Goal: Transaction & Acquisition: Download file/media

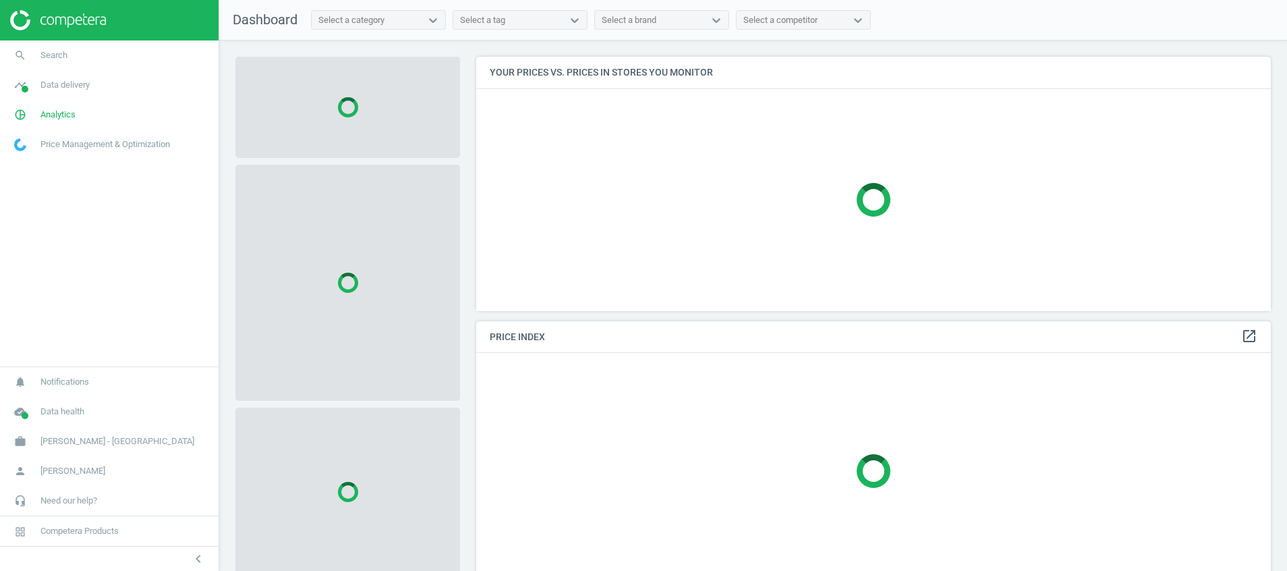
scroll to position [285, 811]
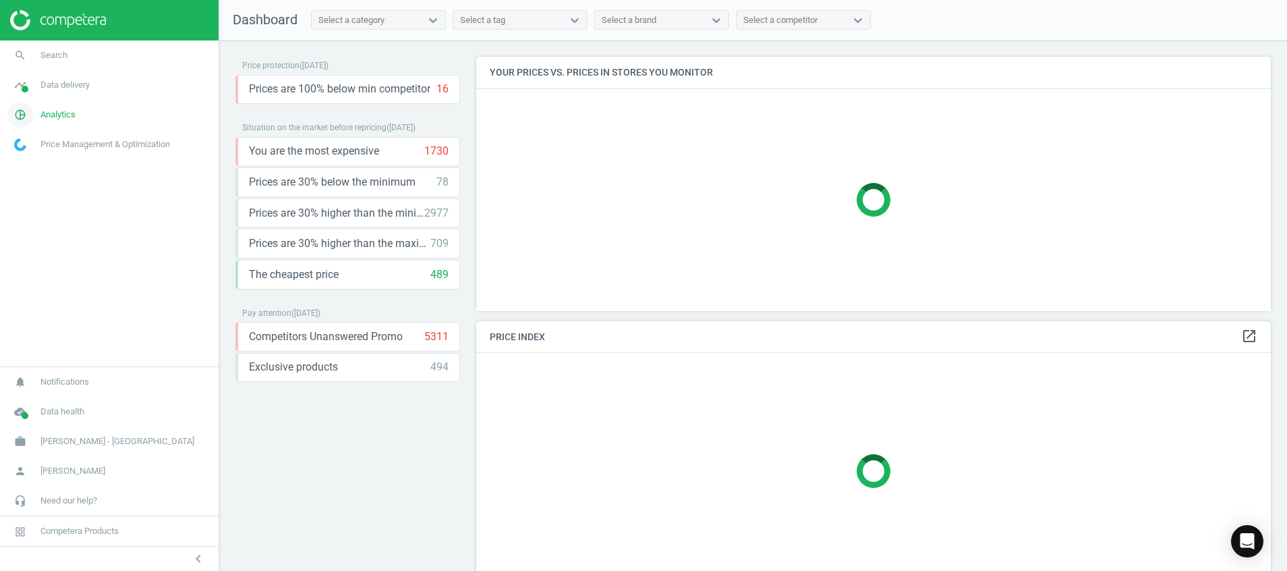
click at [18, 115] on icon "pie_chart_outlined" at bounding box center [20, 115] width 26 height 26
click at [34, 158] on span "Products" at bounding box center [31, 163] width 32 height 11
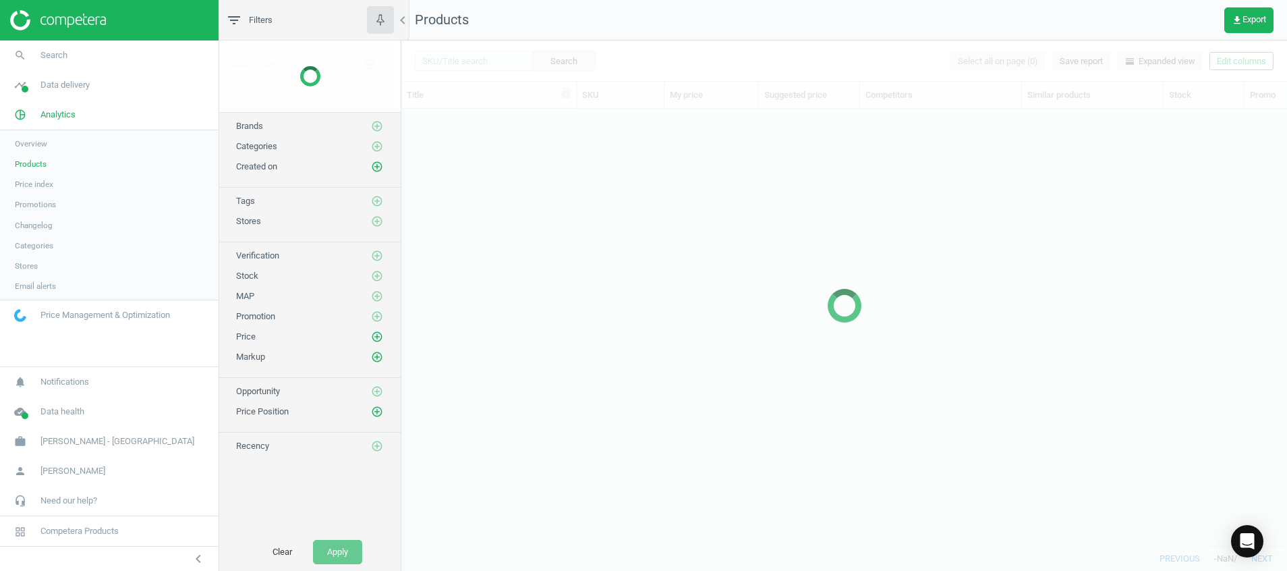
scroll to position [405, 870]
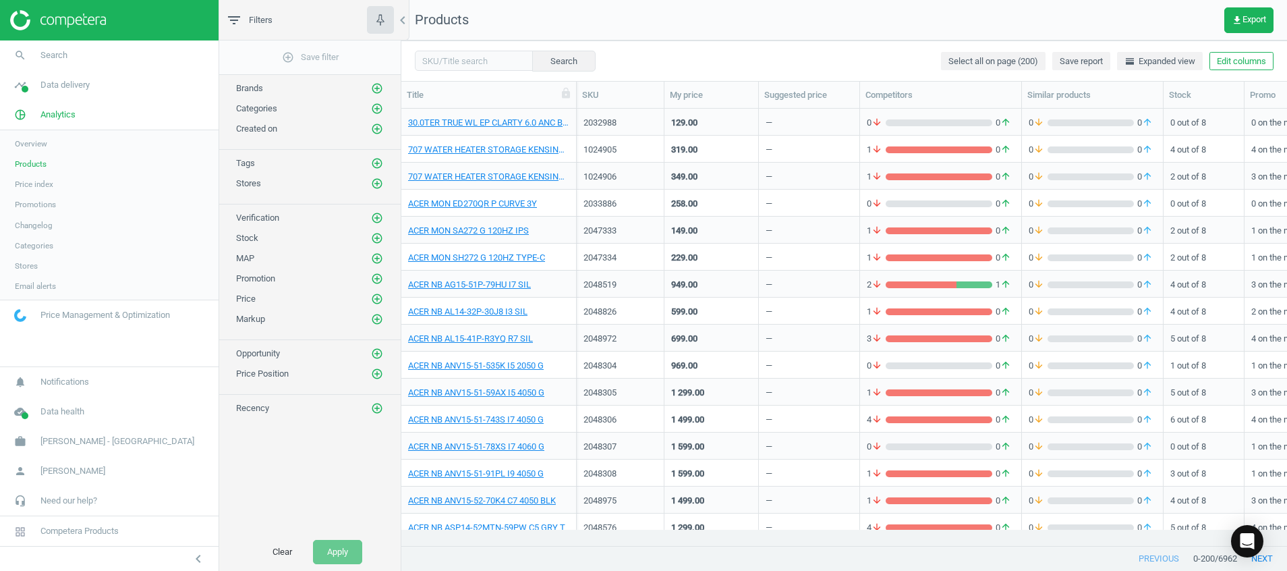
click at [67, 19] on img at bounding box center [58, 20] width 96 height 20
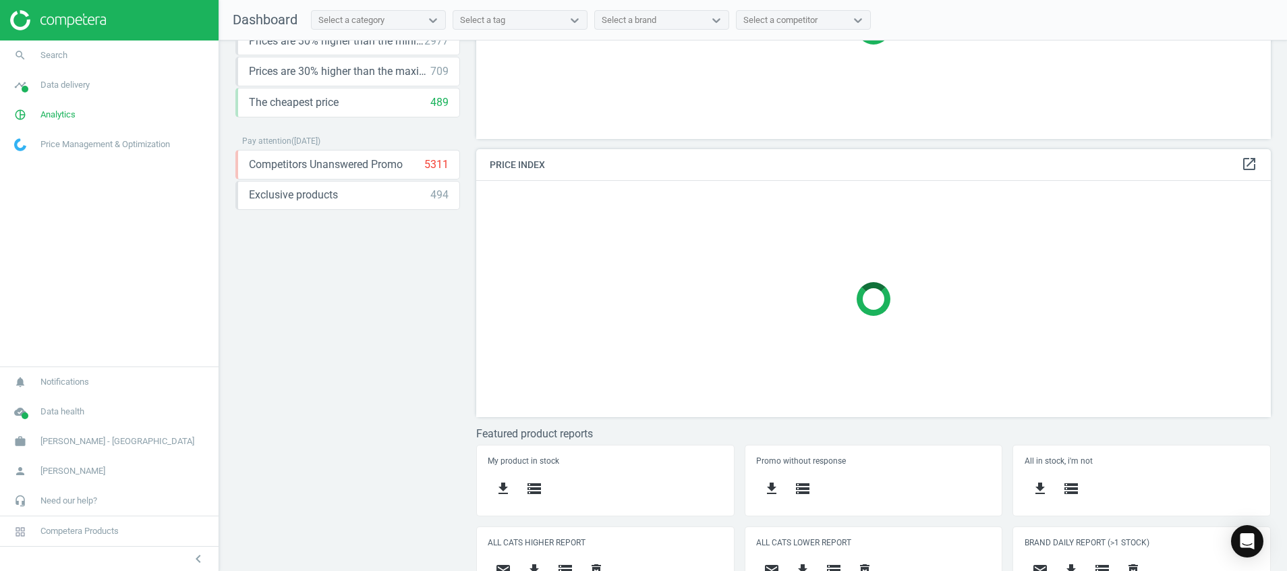
scroll to position [201, 0]
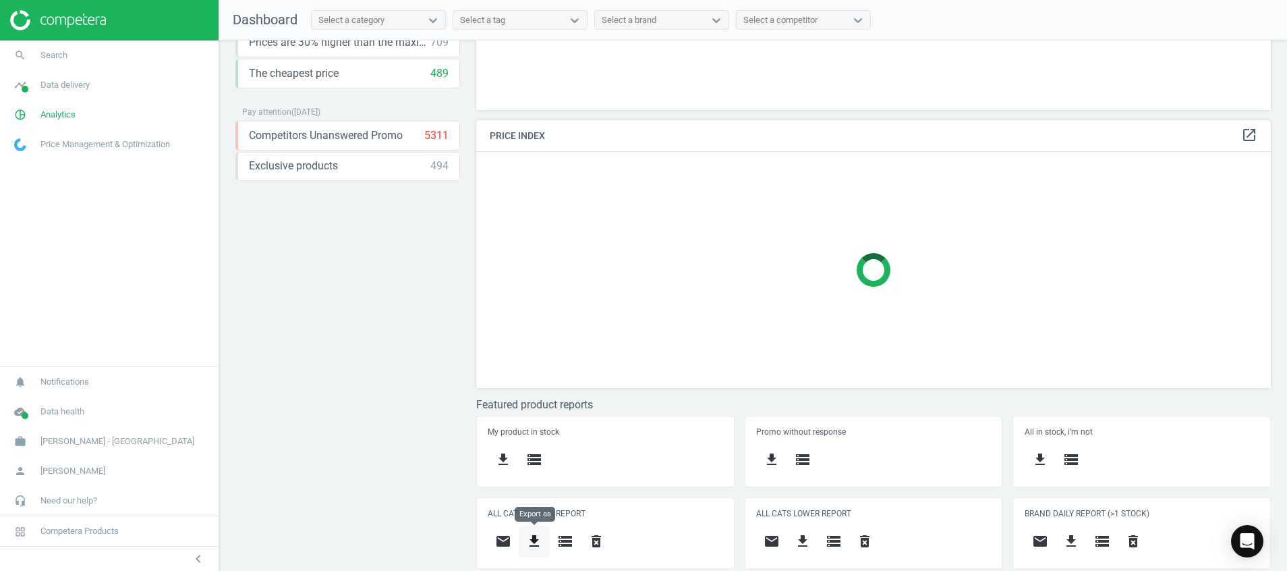
click at [535, 541] on icon "get_app" at bounding box center [534, 541] width 16 height 16
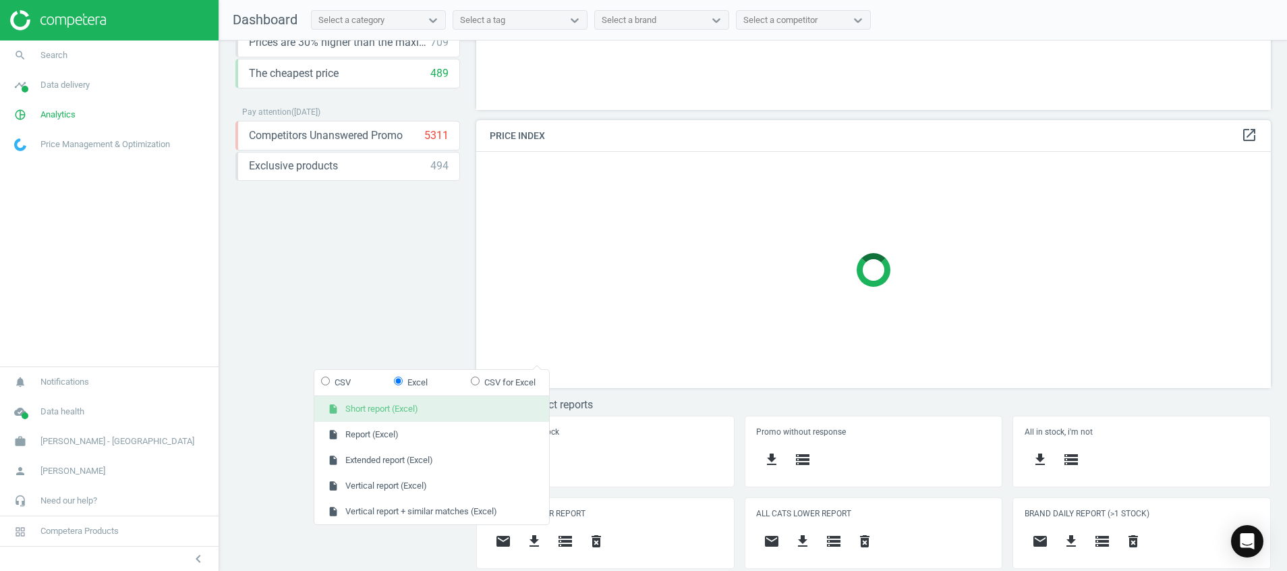
click at [449, 415] on button "insert_drive_file Short report (Excel)" at bounding box center [431, 409] width 235 height 26
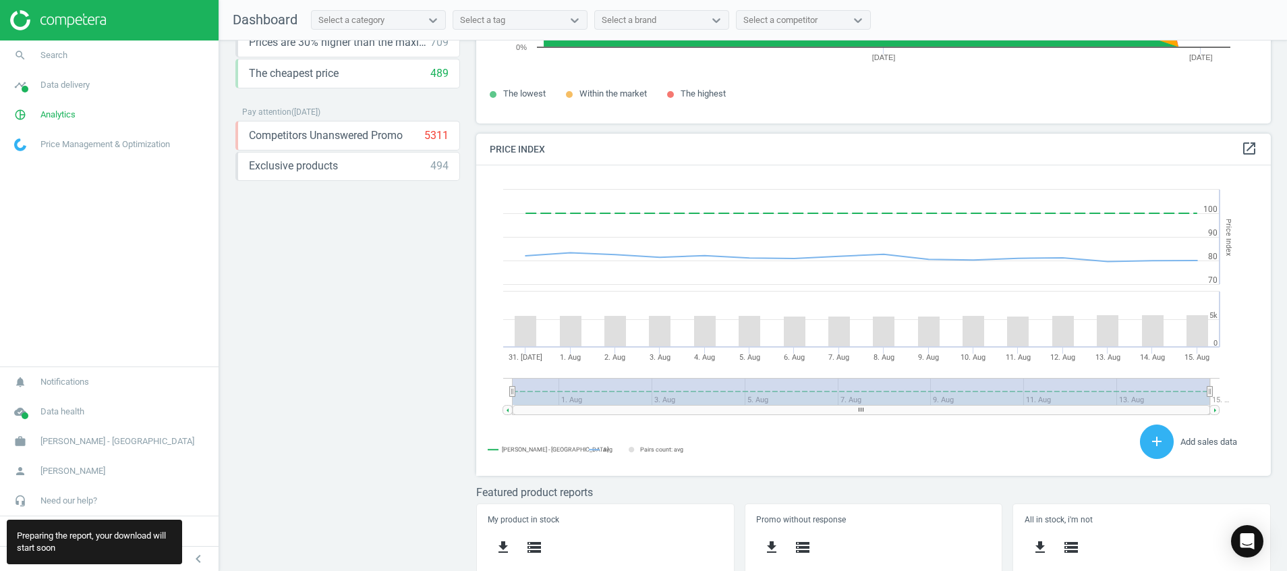
scroll to position [289, 0]
